Goal: Information Seeking & Learning: Learn about a topic

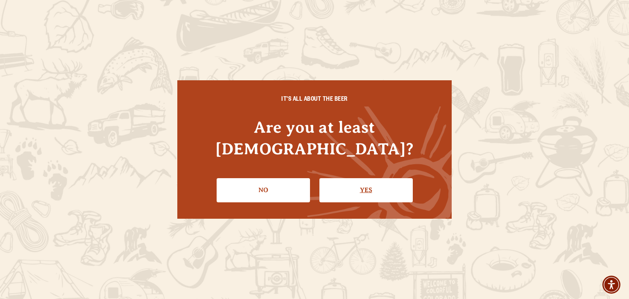
click at [365, 179] on link "Yes" at bounding box center [365, 190] width 93 height 24
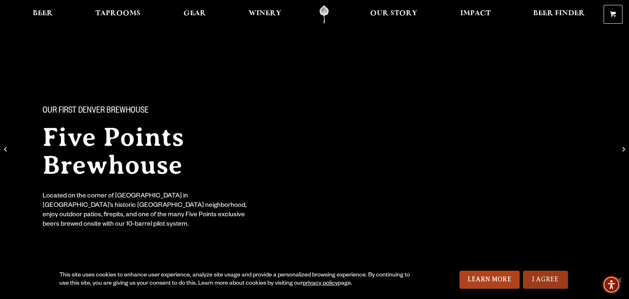
click at [541, 281] on link "I Agree" at bounding box center [545, 280] width 45 height 18
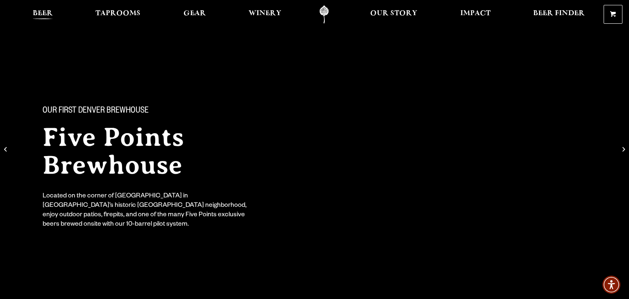
click at [38, 12] on span "Beer" at bounding box center [43, 13] width 20 height 7
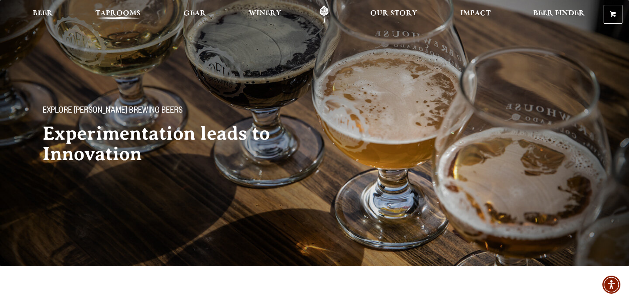
click at [119, 14] on span "Taprooms" at bounding box center [117, 13] width 45 height 7
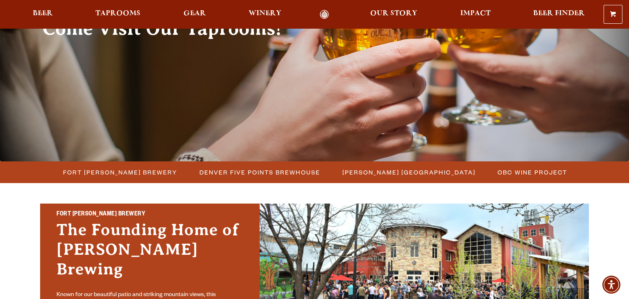
scroll to position [106, 0]
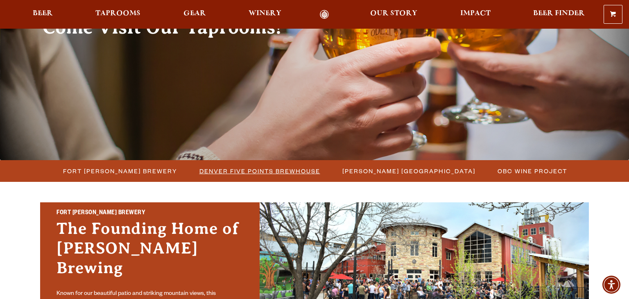
click at [251, 172] on span "Denver Five Points Brewhouse" at bounding box center [259, 171] width 121 height 12
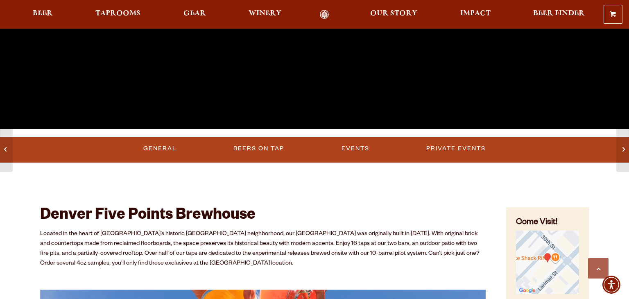
scroll to position [229, 0]
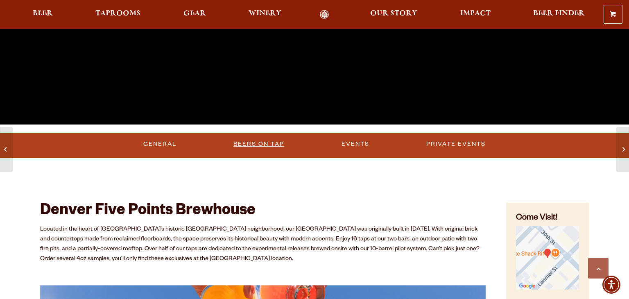
click at [256, 147] on link "Beers on Tap" at bounding box center [258, 144] width 57 height 19
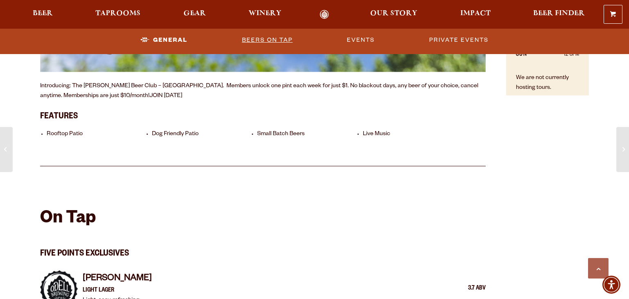
scroll to position [624, 0]
